Goal: Task Accomplishment & Management: Manage account settings

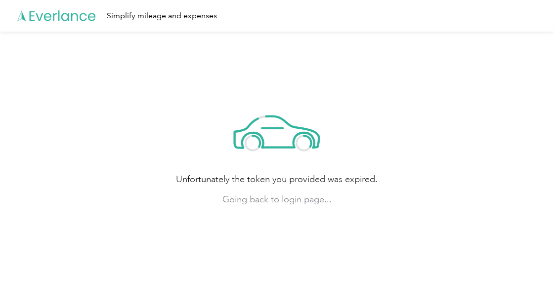
click at [526, 164] on div "Unfortunately the token you provided was expired. Going back to login page..." at bounding box center [277, 153] width 554 height 242
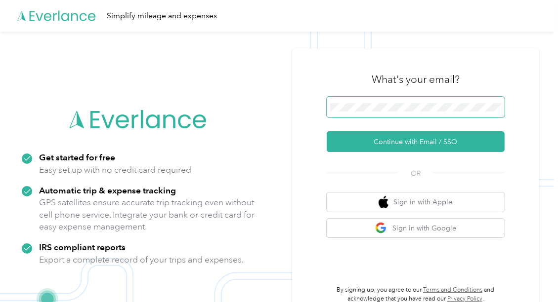
click at [404, 102] on span at bounding box center [416, 107] width 178 height 21
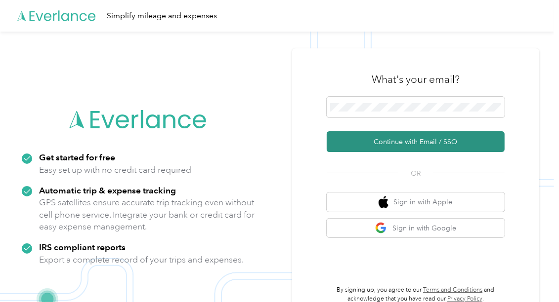
click at [381, 143] on button "Continue with Email / SSO" at bounding box center [416, 141] width 178 height 21
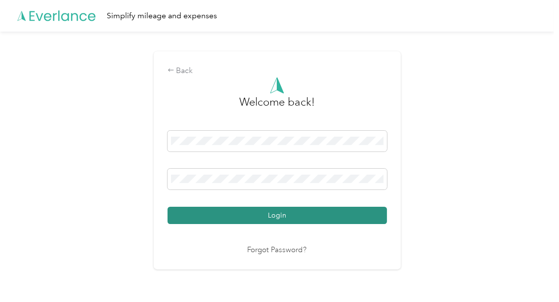
click at [264, 215] on button "Login" at bounding box center [277, 215] width 219 height 17
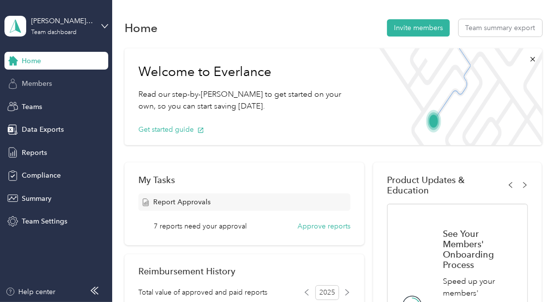
click at [50, 80] on span "Members" at bounding box center [37, 84] width 30 height 10
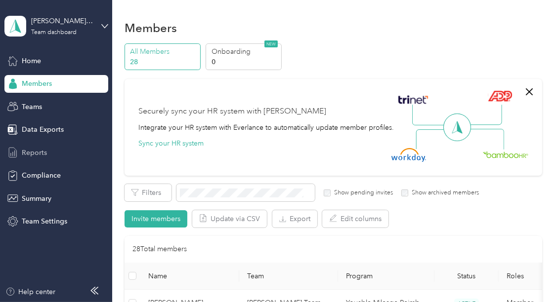
click at [44, 153] on span "Reports" at bounding box center [34, 153] width 25 height 10
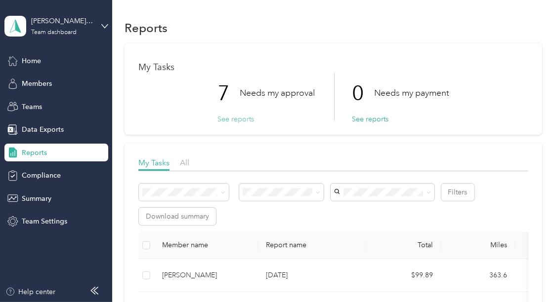
click at [225, 119] on button "See reports" at bounding box center [235, 119] width 37 height 10
click at [229, 123] on button "See reports" at bounding box center [235, 119] width 37 height 10
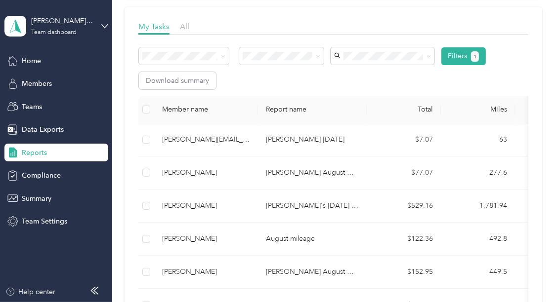
scroll to position [140, 0]
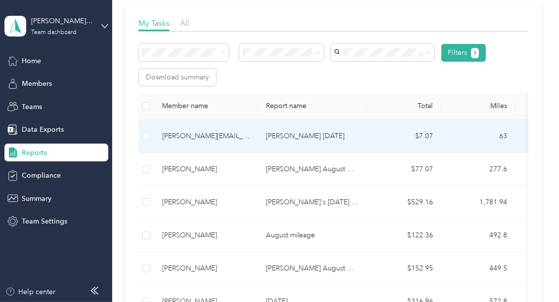
click at [237, 126] on td "[PERSON_NAME][EMAIL_ADDRESS][PERSON_NAME][DOMAIN_NAME]" at bounding box center [206, 136] width 104 height 33
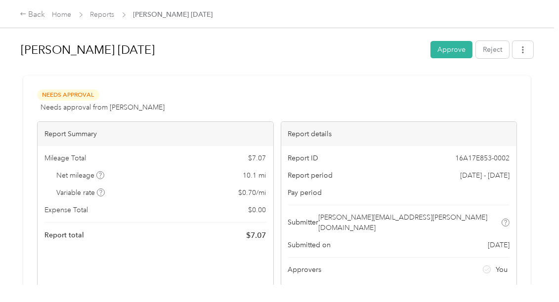
click at [370, 97] on div "Needs Approval Needs approval from [PERSON_NAME] View activity & comments" at bounding box center [277, 101] width 480 height 24
click at [451, 54] on button "Approve" at bounding box center [451, 49] width 42 height 17
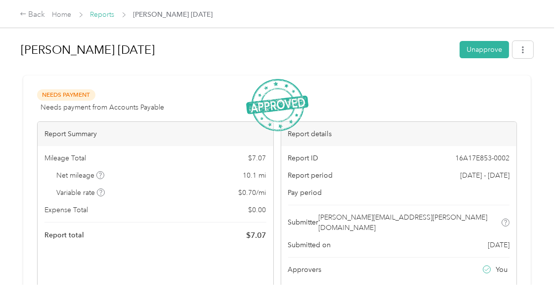
click at [101, 14] on link "Reports" at bounding box center [102, 14] width 24 height 8
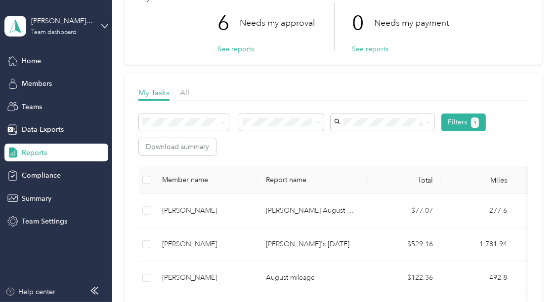
scroll to position [71, 0]
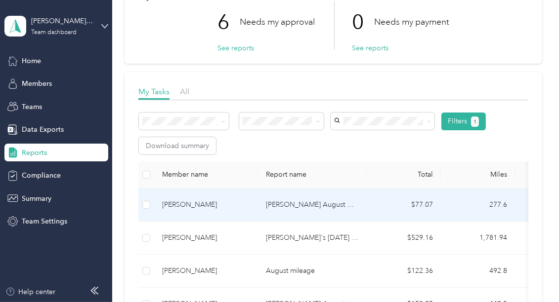
click at [276, 202] on p "[PERSON_NAME] August Mileage" at bounding box center [312, 205] width 93 height 11
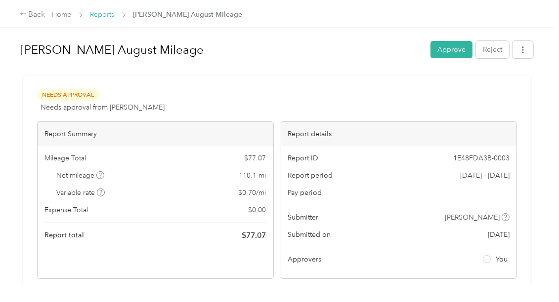
click at [107, 12] on link "Reports" at bounding box center [102, 14] width 24 height 8
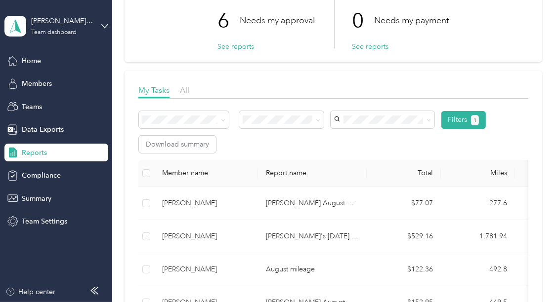
scroll to position [78, 0]
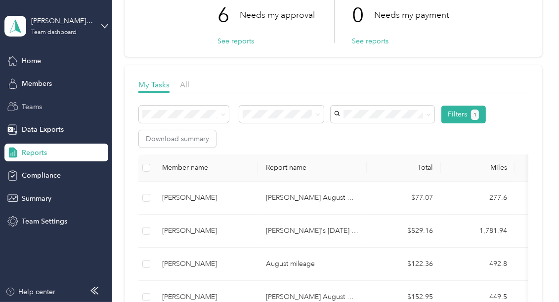
click at [35, 109] on span "Teams" at bounding box center [32, 107] width 20 height 10
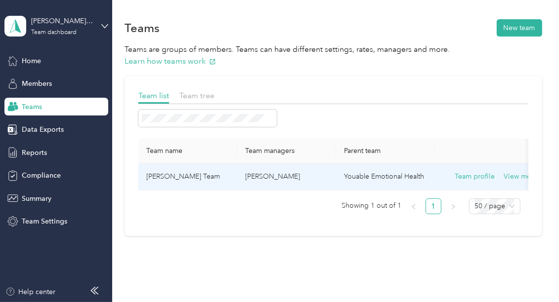
click at [268, 185] on td "[PERSON_NAME]" at bounding box center [286, 177] width 99 height 27
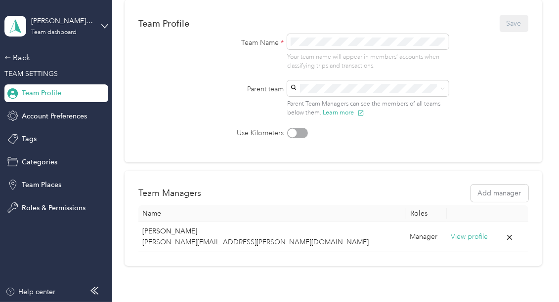
scroll to position [81, 0]
click at [223, 172] on div "Team Managers Add manager Name Roles [PERSON_NAME] [PERSON_NAME][EMAIL_ADDRESS]…" at bounding box center [334, 219] width 418 height 95
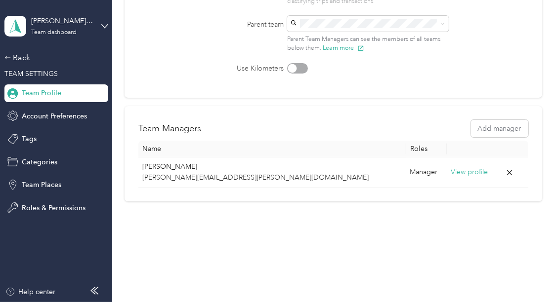
scroll to position [0, 0]
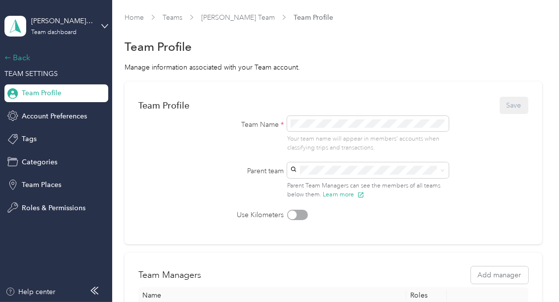
click at [24, 59] on div "Back" at bounding box center [53, 58] width 99 height 12
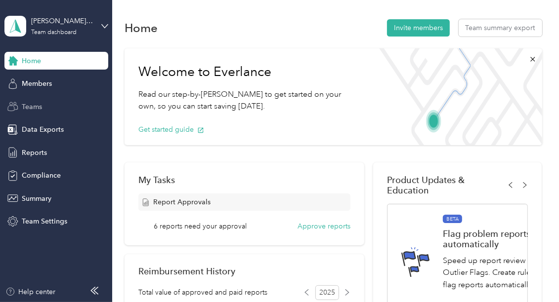
click at [34, 104] on span "Teams" at bounding box center [32, 107] width 20 height 10
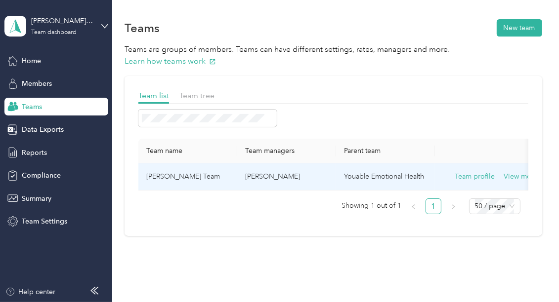
click at [310, 180] on p "[PERSON_NAME]" at bounding box center [286, 176] width 83 height 11
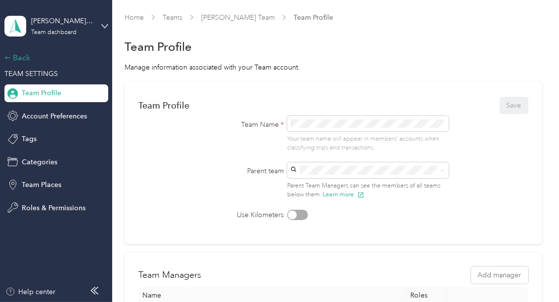
click at [28, 52] on div "Back" at bounding box center [53, 58] width 99 height 12
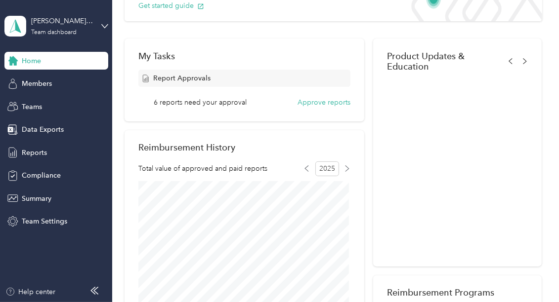
scroll to position [128, 0]
